Goal: Task Accomplishment & Management: Manage account settings

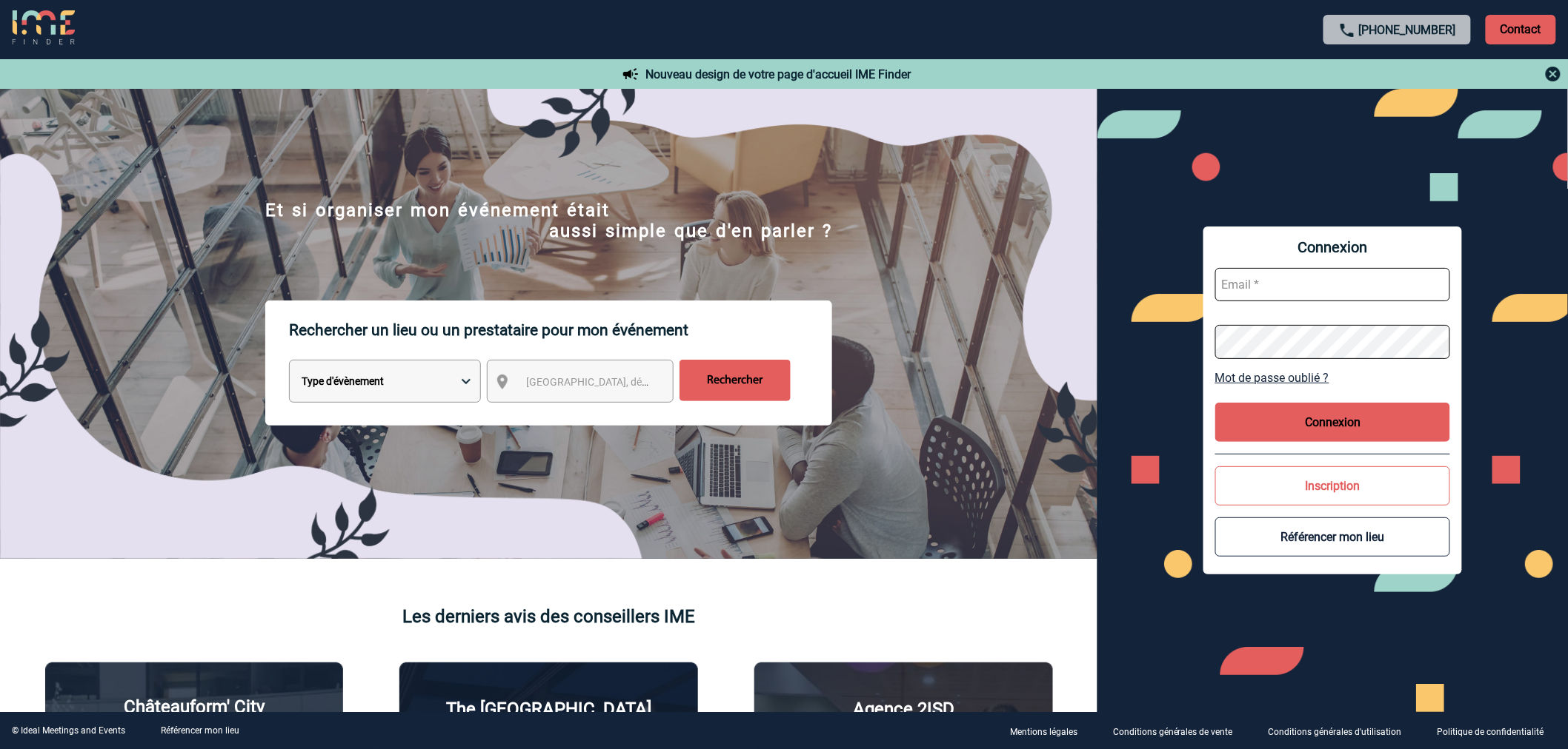
type input "partenariats@ime-groupe.com"
click at [1265, 404] on button "Connexion" at bounding box center [1333, 422] width 235 height 39
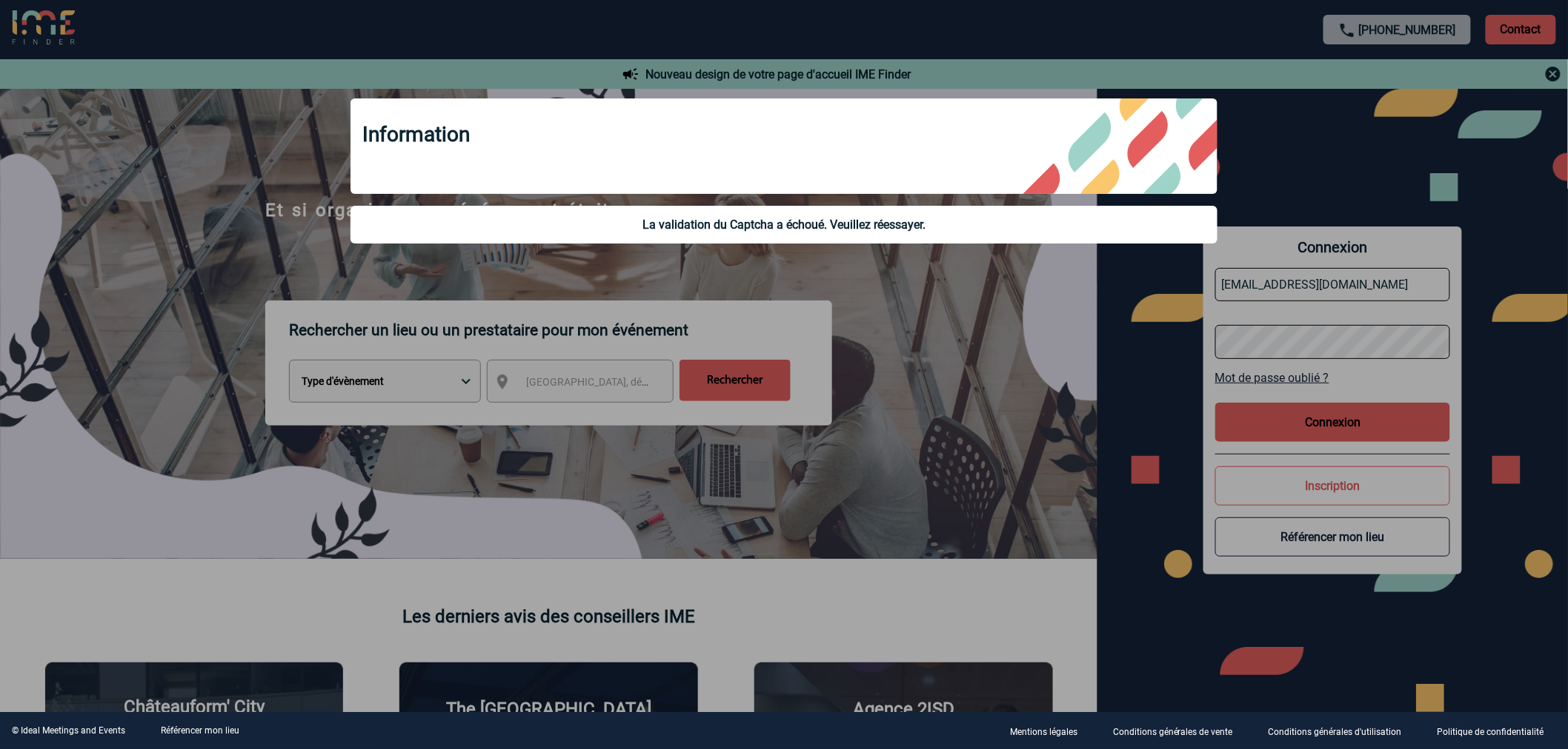
click at [907, 373] on div at bounding box center [784, 374] width 1568 height 749
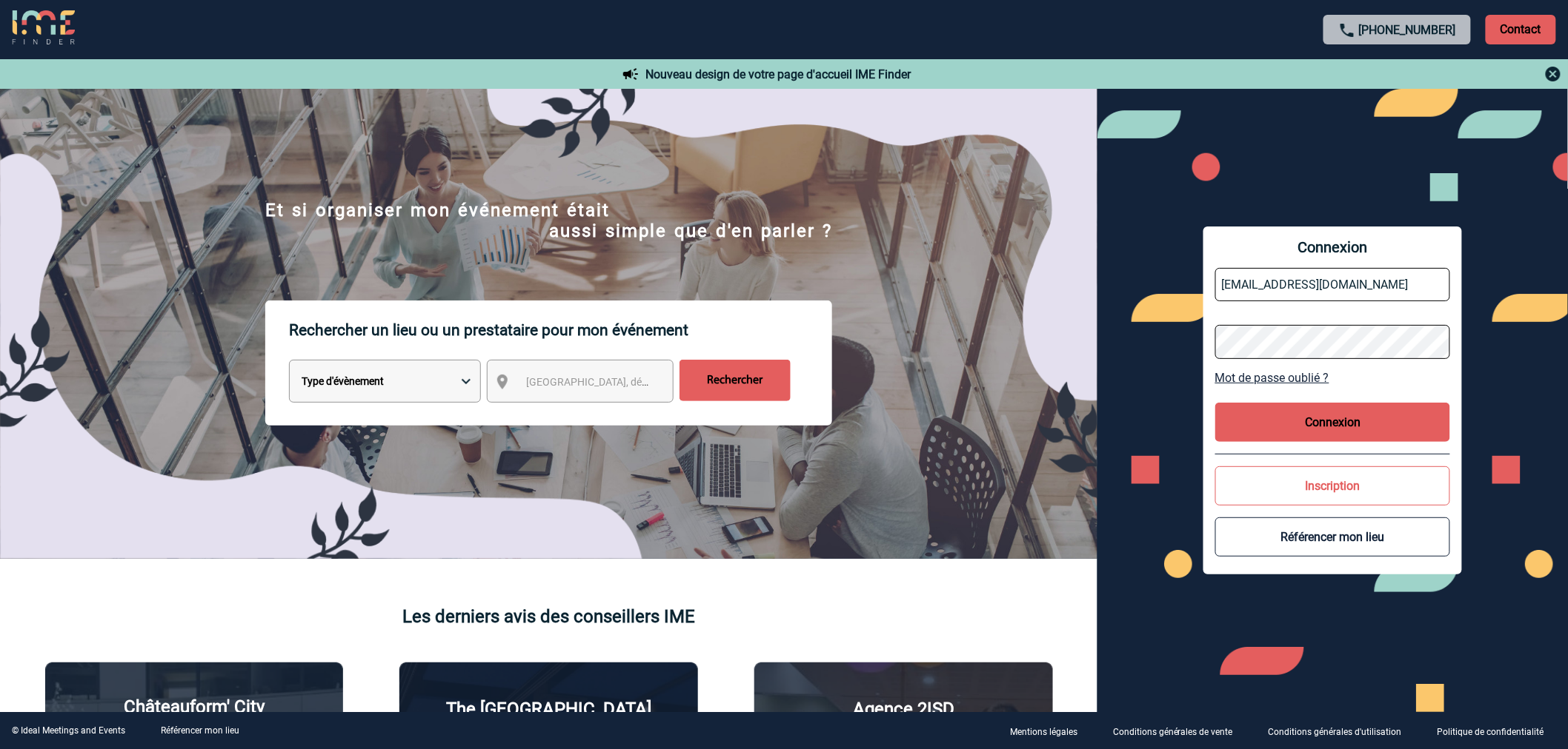
click at [1333, 423] on button "Connexion" at bounding box center [1333, 422] width 235 height 39
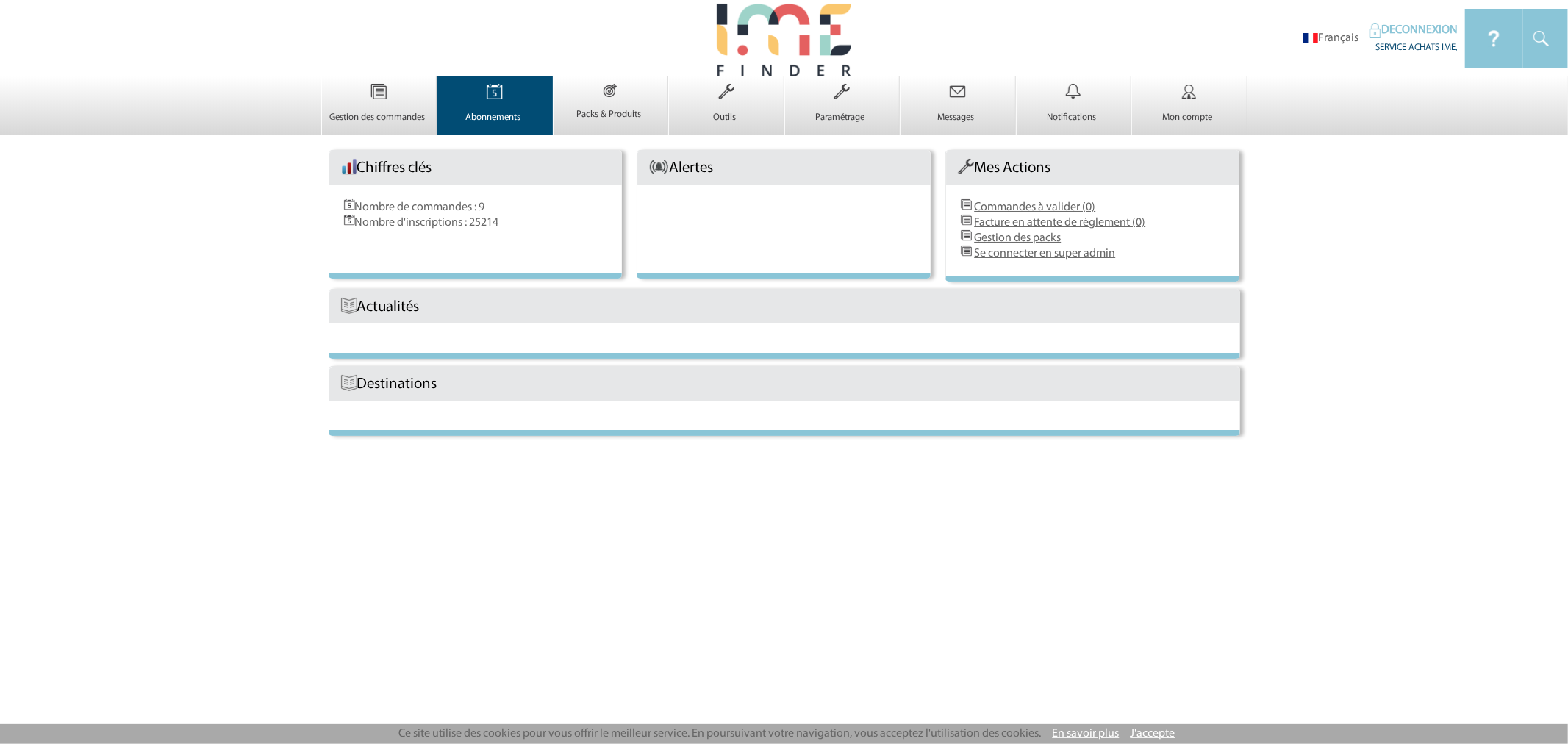
click at [491, 113] on p "Abonnements" at bounding box center [493, 118] width 111 height 12
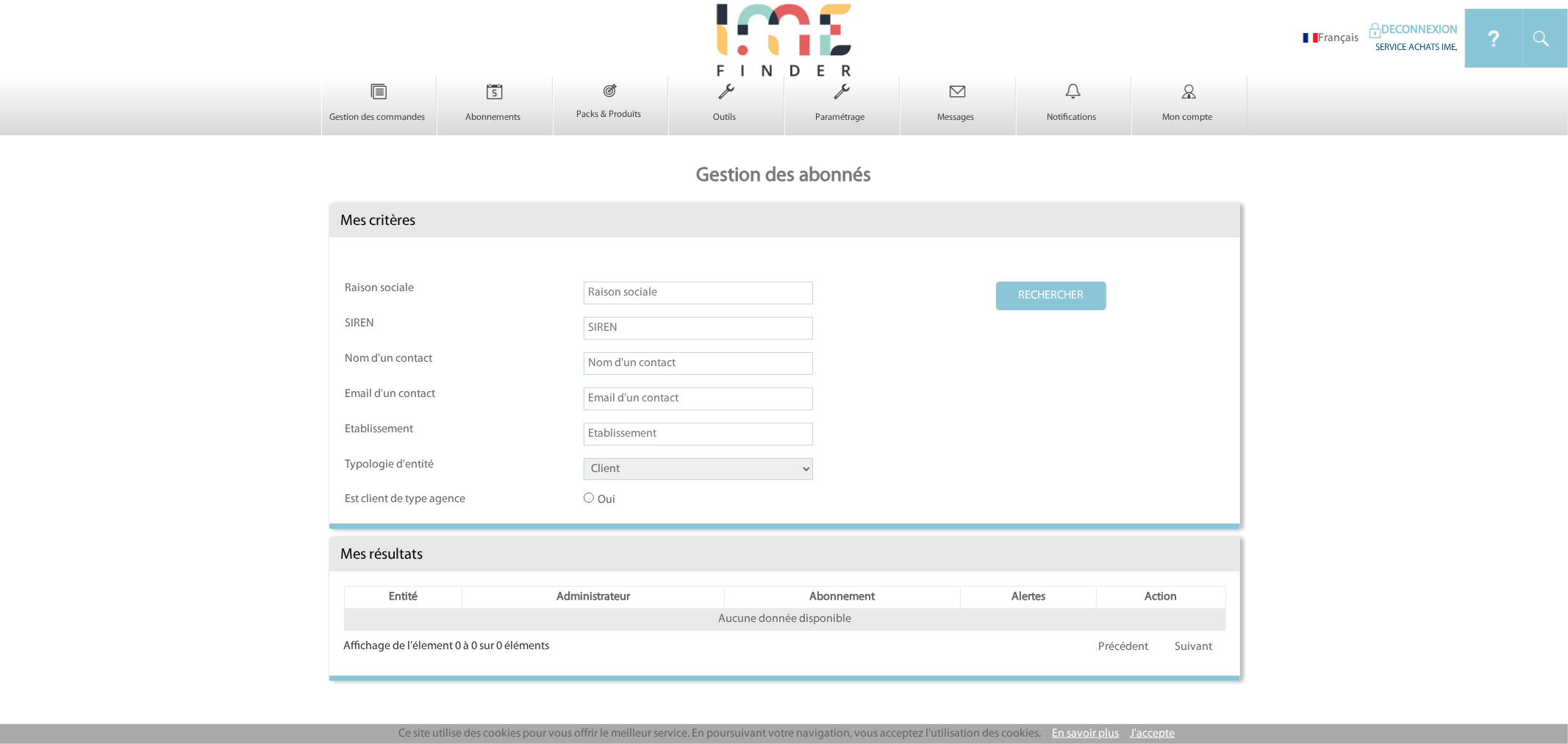
click at [642, 291] on input "text" at bounding box center [698, 293] width 229 height 23
paste input "Canopy by [PERSON_NAME] Trocadero"
type input "Canopy by [PERSON_NAME] Trocadero"
click at [652, 466] on select "Client Fournisseur Agence Promoteur Genius Backoffice" at bounding box center [698, 469] width 229 height 22
select select "FOURNISSEUR"
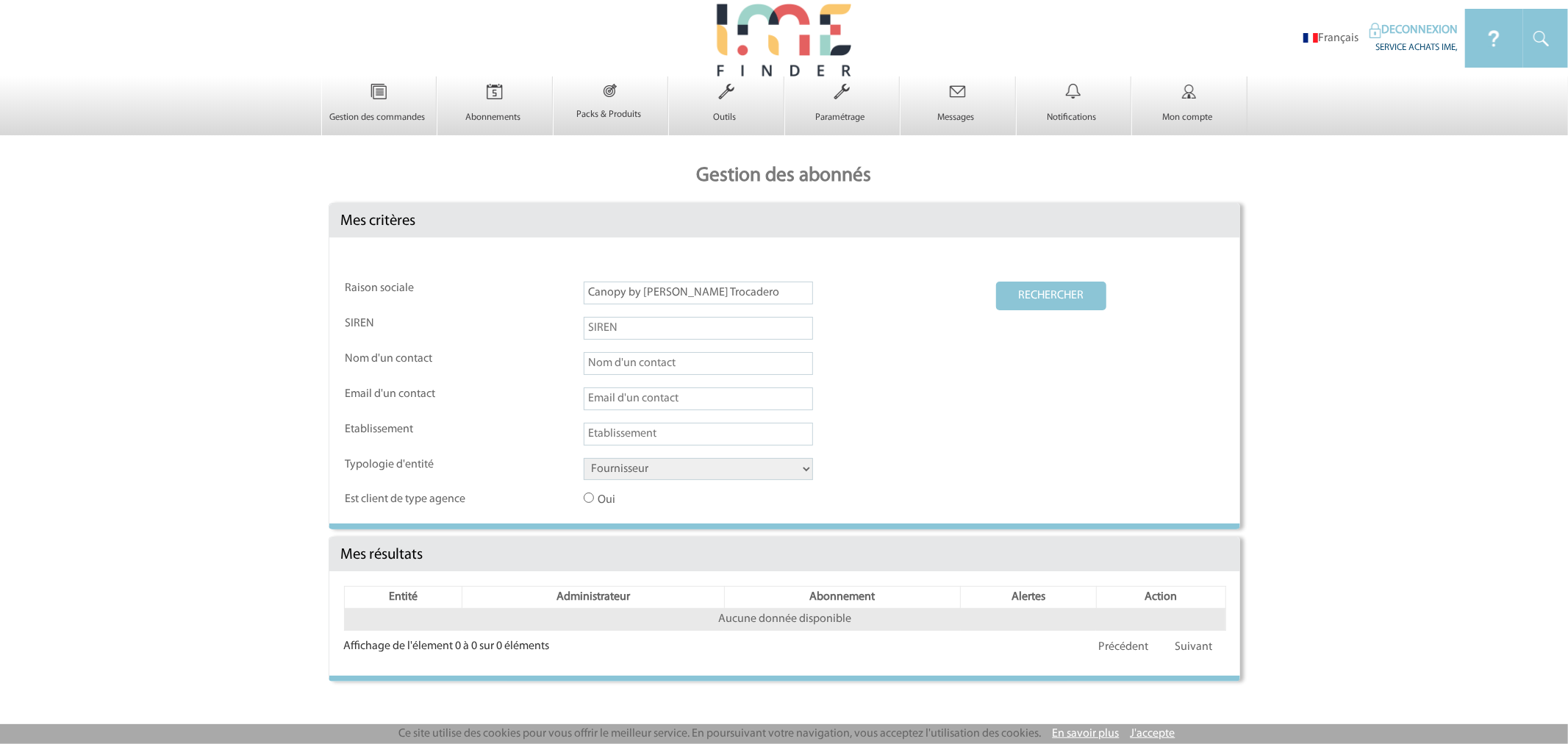
click at [584, 460] on select "Client Fournisseur Agence Promoteur Genius Backoffice" at bounding box center [698, 469] width 229 height 22
click at [1040, 302] on button "RECHERCHER" at bounding box center [1051, 296] width 110 height 29
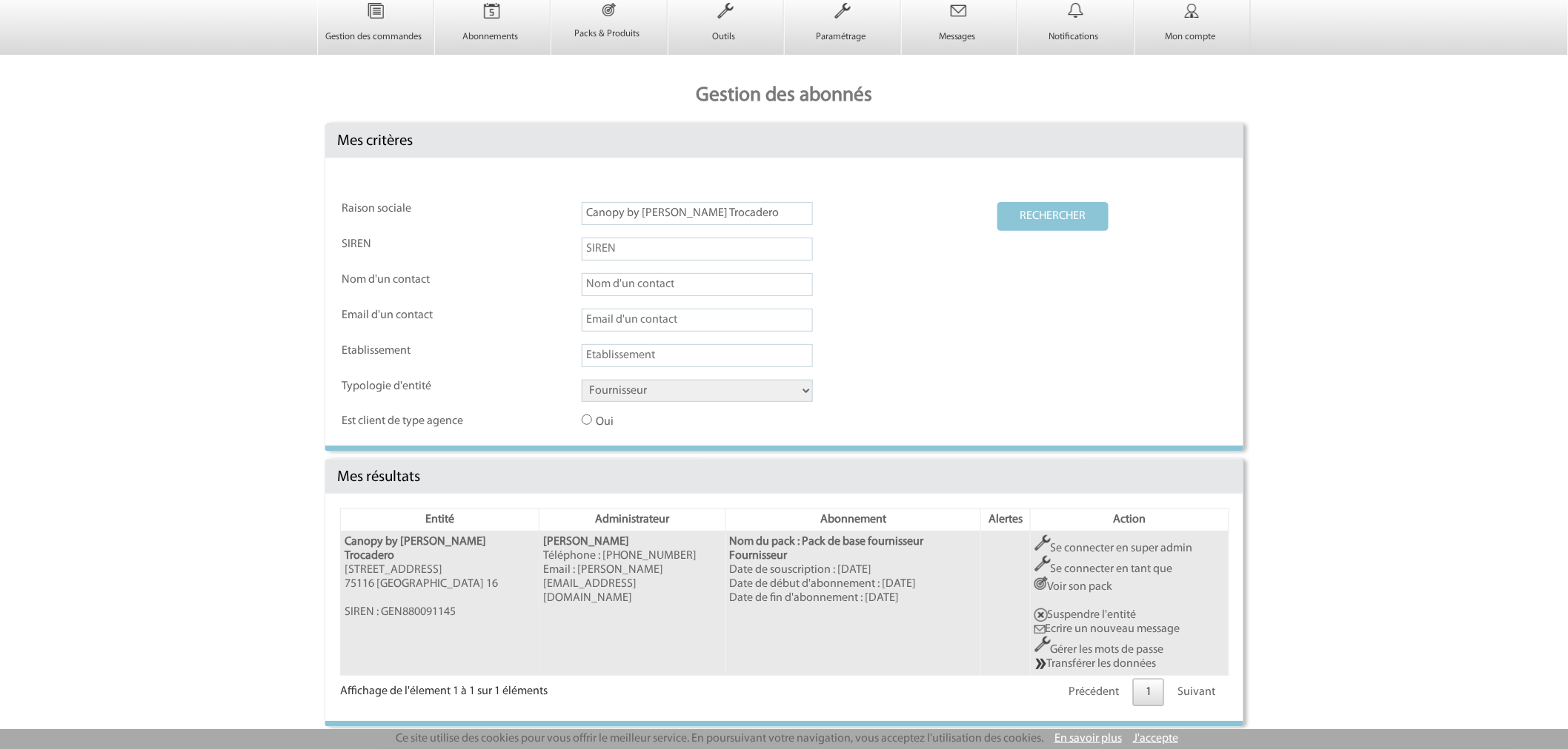
scroll to position [85, 0]
